Goal: Transaction & Acquisition: Obtain resource

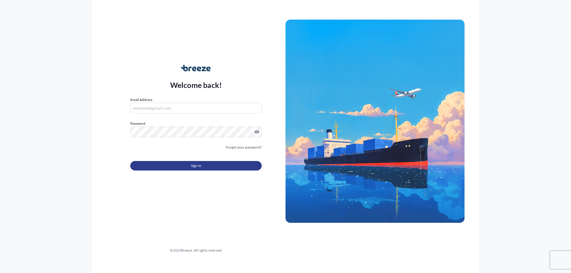
type input "[EMAIL_ADDRESS][DOMAIN_NAME]"
click at [189, 164] on button "Sign In" at bounding box center [195, 166] width 131 height 10
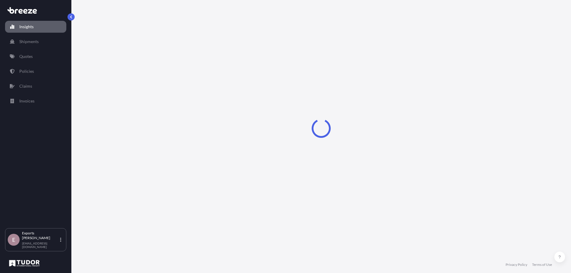
select select "2025"
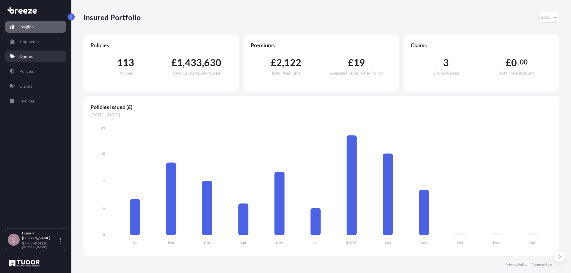
click at [26, 57] on p "Quotes" at bounding box center [25, 57] width 13 height 6
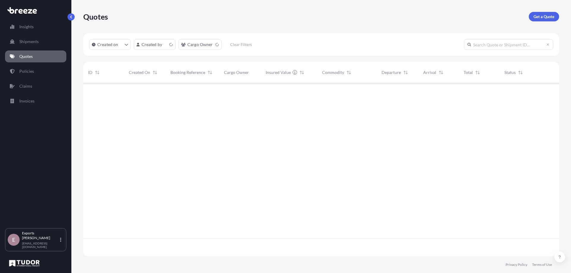
scroll to position [172, 471]
click at [543, 18] on p "Get a Quote" at bounding box center [543, 17] width 21 height 6
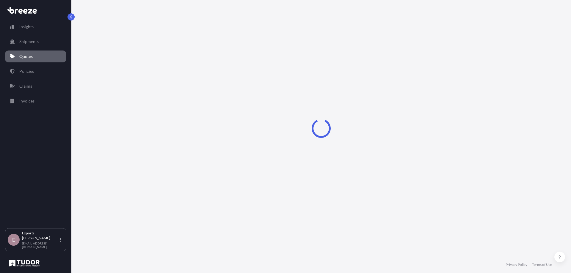
select select "Sea"
select select "1"
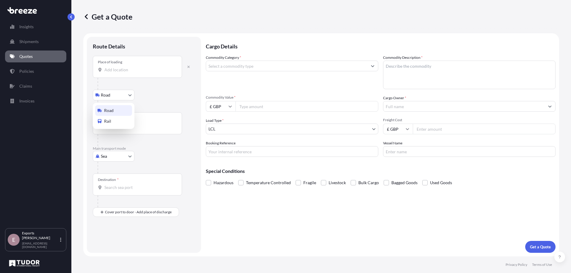
click at [119, 97] on body "Insights Shipments Quotes Policies Claims Invoices E Exports Tudor Freight [EMA…" at bounding box center [285, 136] width 571 height 273
click at [114, 157] on body "Insights Shipments Quotes Policies Claims Invoices E Exports Tudor Freight [EMA…" at bounding box center [285, 136] width 571 height 273
click at [113, 181] on div "Air" at bounding box center [113, 182] width 37 height 11
select select "Air"
click at [113, 99] on body "Insights Shipments Quotes Policies Claims Invoices E Exports Tudor Freight [EMA…" at bounding box center [285, 136] width 571 height 273
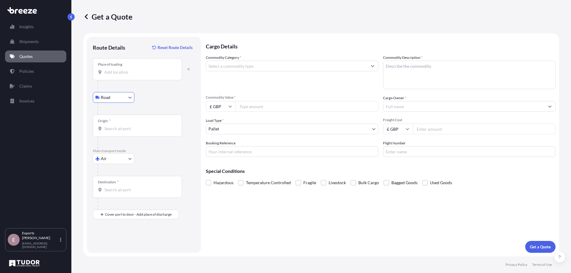
click at [112, 69] on input "Place of loading" at bounding box center [139, 72] width 70 height 6
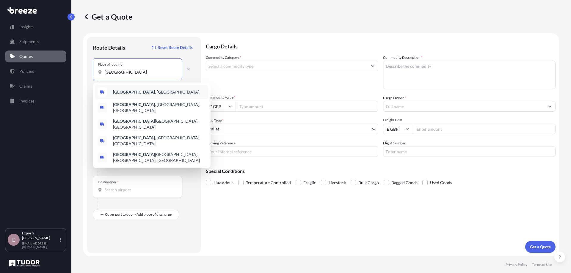
click at [141, 91] on div "[GEOGRAPHIC_DATA] , [GEOGRAPHIC_DATA]" at bounding box center [151, 92] width 113 height 14
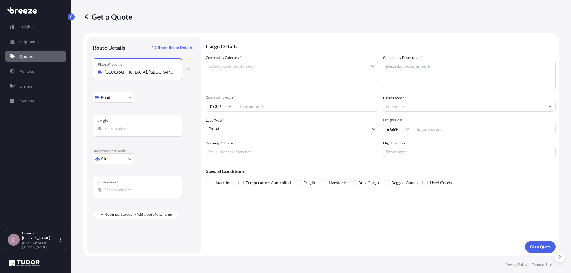
type input "[GEOGRAPHIC_DATA], [GEOGRAPHIC_DATA]"
click at [112, 102] on body "5 options available. 0 options available. 5 options available. Insights Shipmen…" at bounding box center [285, 136] width 571 height 273
click at [117, 123] on div "Origin *" at bounding box center [137, 126] width 89 height 22
click at [117, 126] on input "Origin *" at bounding box center [139, 129] width 70 height 6
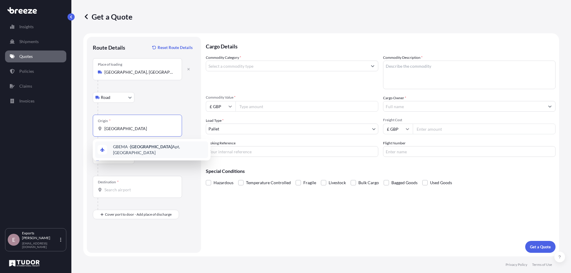
click at [135, 155] on div "GBEMA - [GEOGRAPHIC_DATA] Apt, [GEOGRAPHIC_DATA]" at bounding box center [151, 149] width 113 height 17
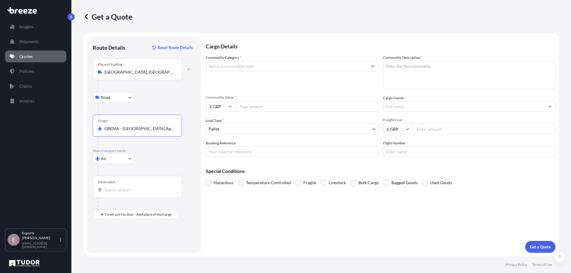
type input "GBEMA - [GEOGRAPHIC_DATA] Apt, [GEOGRAPHIC_DATA]"
click at [143, 190] on input "Destination *" at bounding box center [139, 190] width 70 height 6
type input "ATVDD - Vienna Danubepier [GEOGRAPHIC_DATA], [GEOGRAPHIC_DATA]"
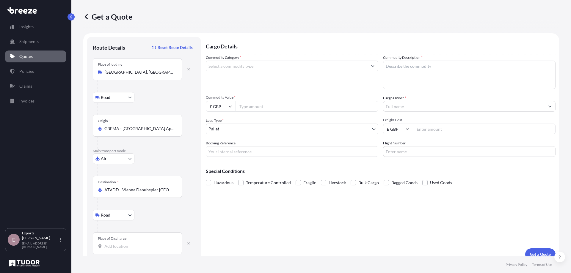
click at [110, 248] on input "Place of Discharge" at bounding box center [139, 246] width 70 height 6
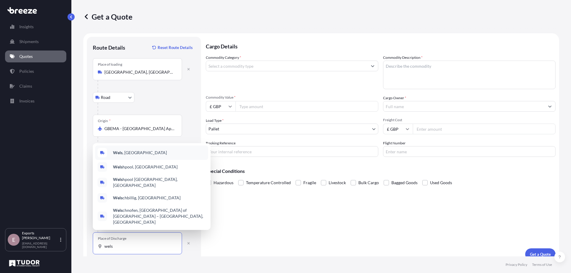
click at [126, 157] on div "Wels , [GEOGRAPHIC_DATA]" at bounding box center [151, 153] width 113 height 14
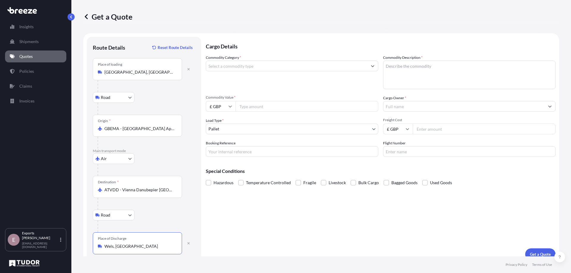
type input "Wels, [GEOGRAPHIC_DATA]"
click at [245, 65] on input "Commodity Category *" at bounding box center [286, 66] width 161 height 11
click at [234, 69] on input "Commodity Category *" at bounding box center [286, 66] width 161 height 11
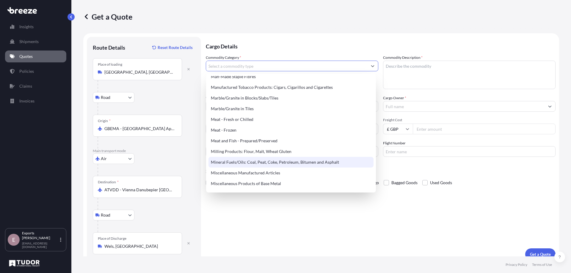
scroll to position [773, 0]
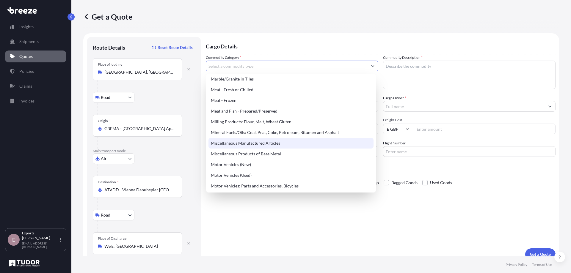
click at [252, 145] on div "Miscellaneous Manufactured Articles" at bounding box center [290, 143] width 165 height 11
type input "Miscellaneous Manufactured Articles"
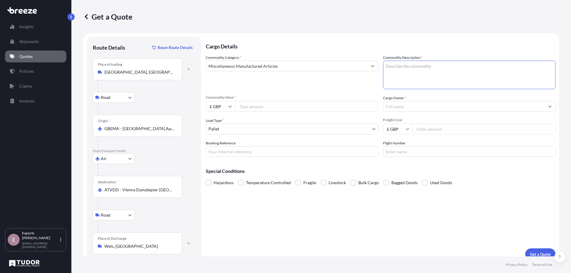
click at [406, 65] on textarea "Commodity Description *" at bounding box center [469, 75] width 172 height 29
type textarea "T"
type textarea "Robotic End Effector"
type input "27000"
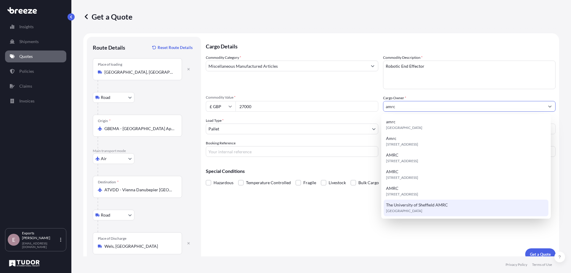
click at [420, 202] on div "The University of Sheffield AMRC [GEOGRAPHIC_DATA]" at bounding box center [465, 208] width 165 height 17
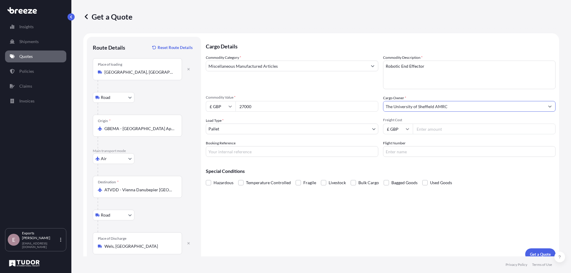
type input "The University of Sheffield AMRC"
click at [470, 128] on input "Freight Cost" at bounding box center [484, 129] width 143 height 11
type input "145"
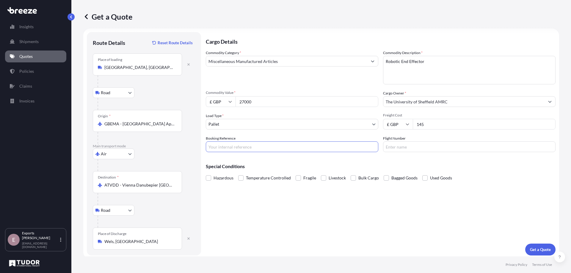
scroll to position [7, 0]
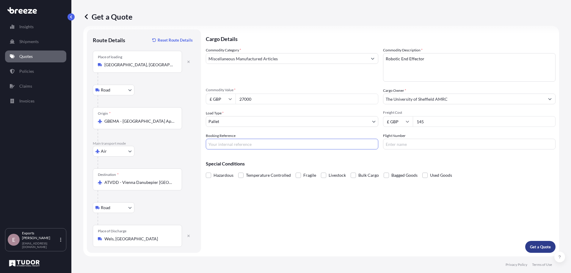
click at [543, 251] on button "Get a Quote" at bounding box center [540, 247] width 30 height 12
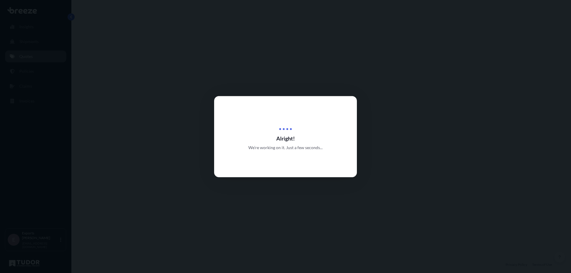
select select "Road"
select select "Air"
select select "Road"
select select "1"
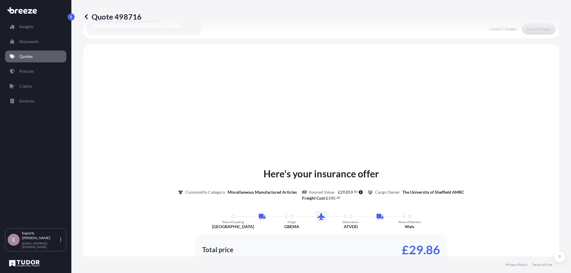
scroll to position [238, 0]
